Goal: Complete application form

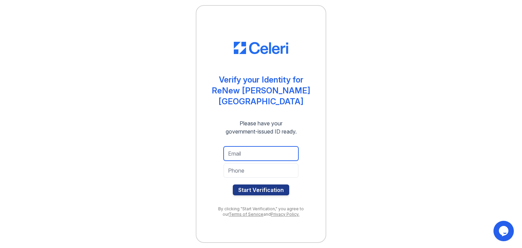
click at [260, 149] on input "email" at bounding box center [261, 153] width 75 height 14
type input "[EMAIL_ADDRESS][DOMAIN_NAME]"
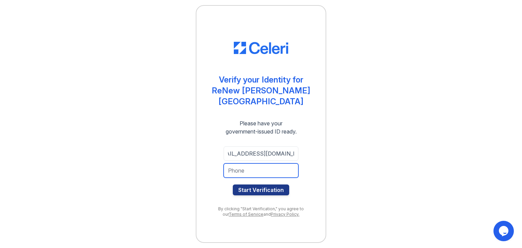
scroll to position [0, 0]
type input "7343691086"
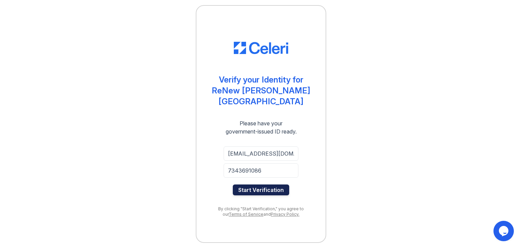
click at [270, 184] on button "Start Verification" at bounding box center [261, 189] width 56 height 11
